Goal: Task Accomplishment & Management: Manage account settings

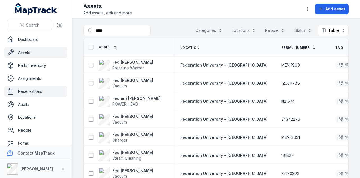
scroll to position [375, 0]
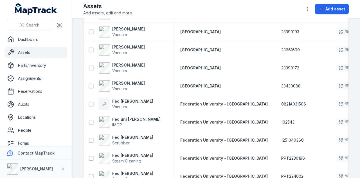
click at [33, 54] on link "Assets" at bounding box center [36, 52] width 63 height 11
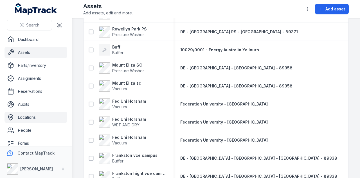
click at [33, 115] on link "Locations" at bounding box center [36, 116] width 63 height 11
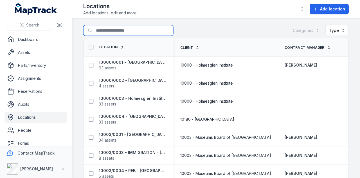
click at [136, 30] on input "Search for locations" at bounding box center [128, 30] width 90 height 11
type input "***"
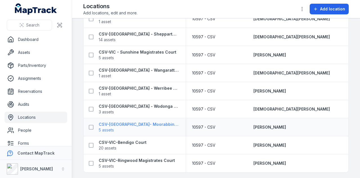
scroll to position [227, 0]
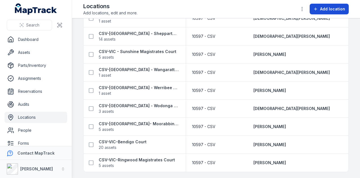
click at [330, 11] on span "Add location" at bounding box center [332, 9] width 25 height 6
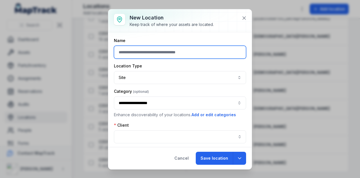
click at [175, 52] on input "text" at bounding box center [180, 52] width 132 height 13
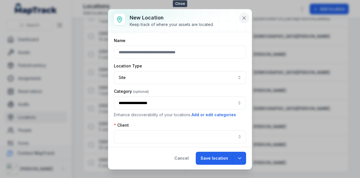
click at [245, 15] on icon at bounding box center [244, 18] width 6 height 6
